Goal: Check status

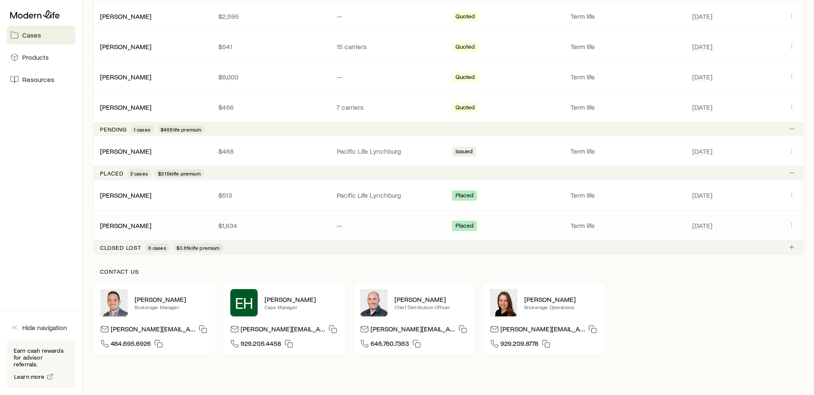
scroll to position [516, 0]
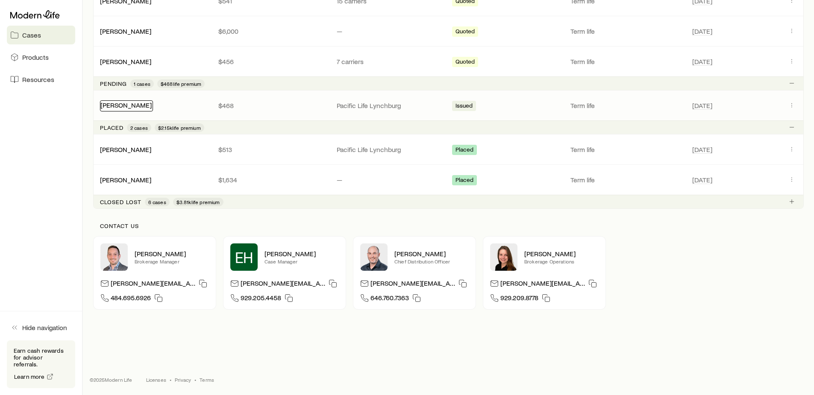
click at [152, 106] on link "[PERSON_NAME]" at bounding box center [125, 105] width 51 height 8
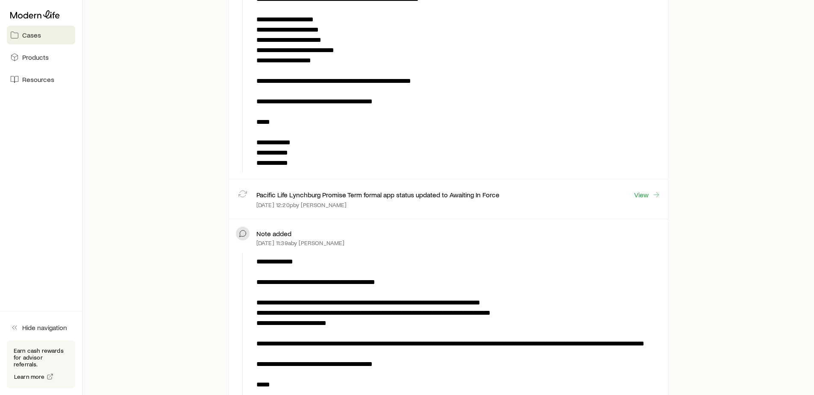
scroll to position [299, 0]
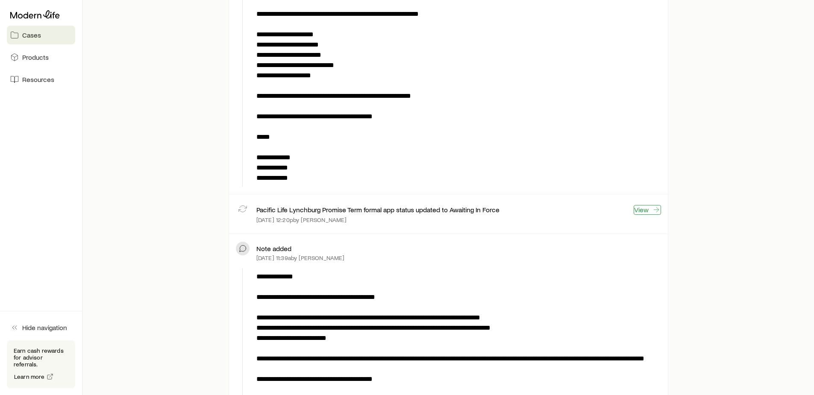
click at [641, 208] on link "View" at bounding box center [647, 210] width 27 height 10
